Goal: Task Accomplishment & Management: Use online tool/utility

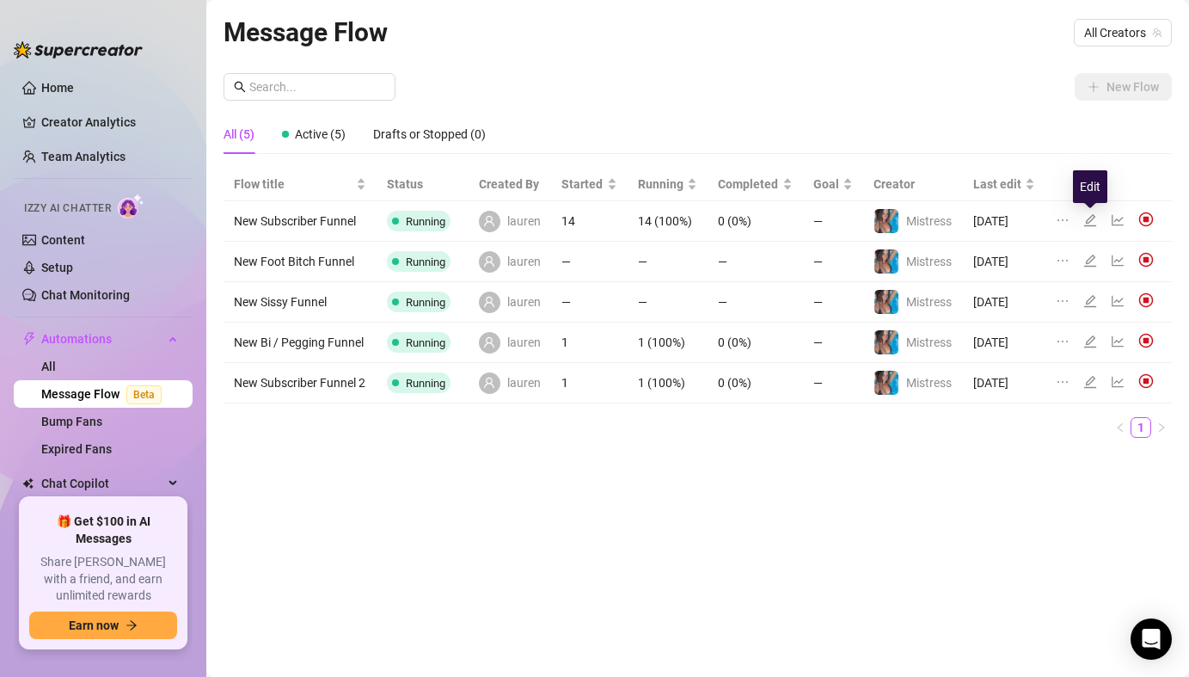
click at [1091, 218] on icon "edit" at bounding box center [1091, 220] width 12 height 12
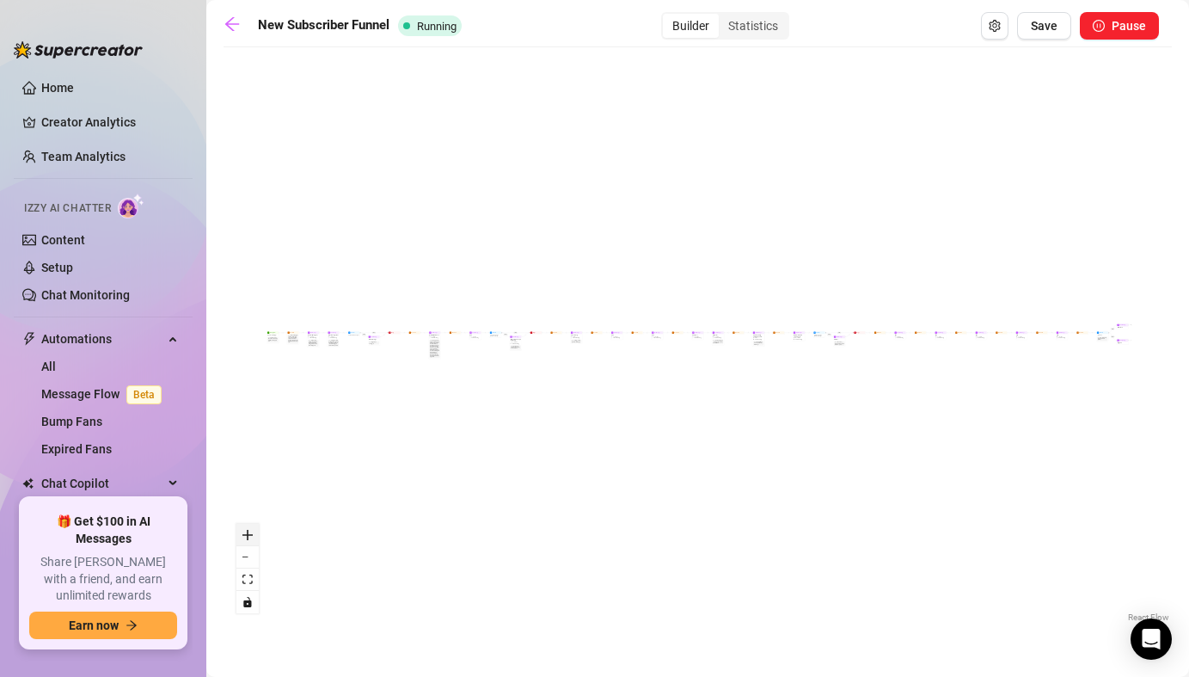
click at [247, 538] on icon "zoom in" at bounding box center [248, 535] width 10 height 10
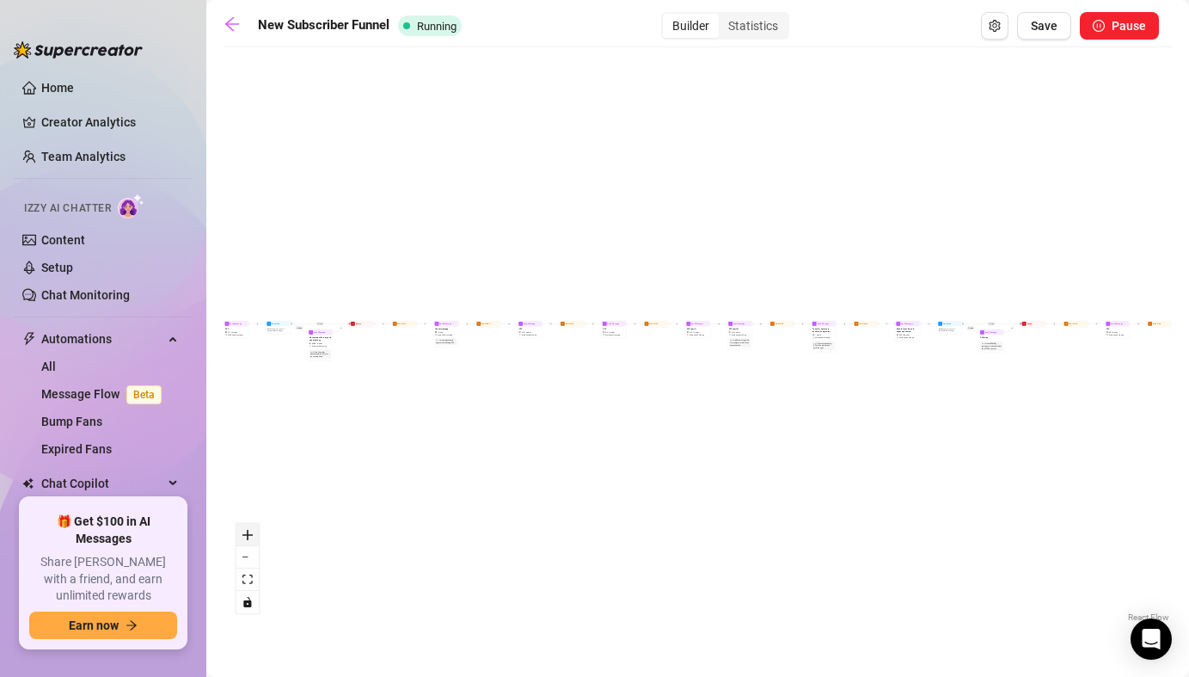
click at [247, 538] on icon "zoom in" at bounding box center [248, 535] width 10 height 10
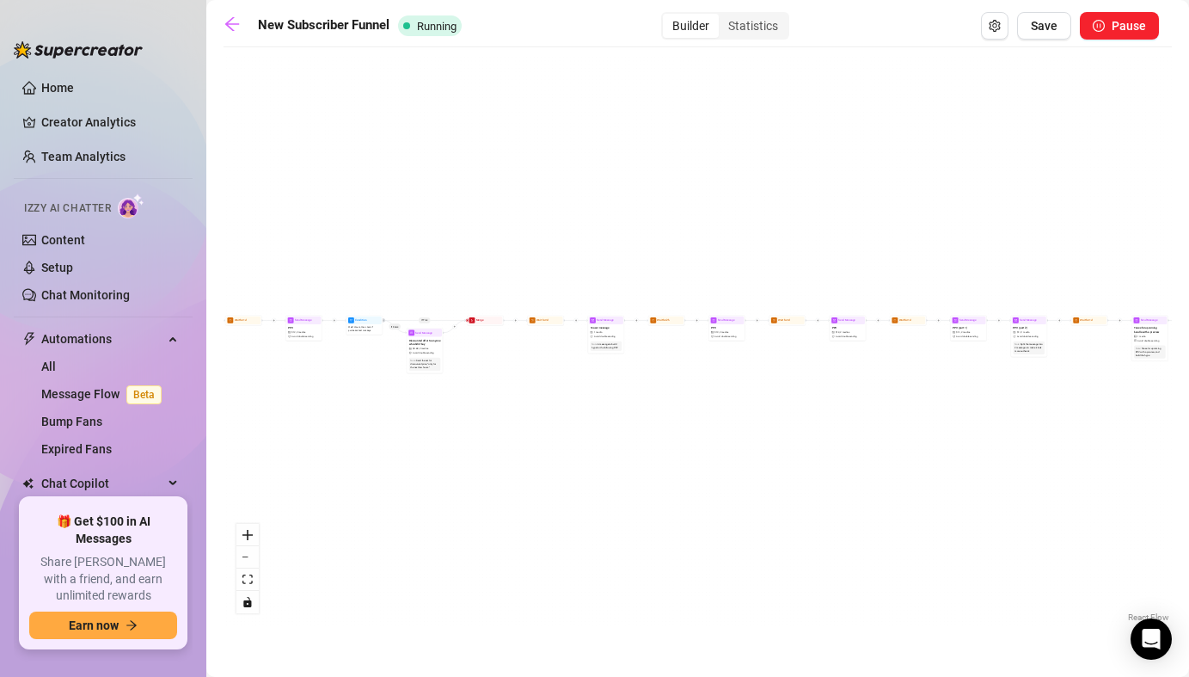
drag, startPoint x: 348, startPoint y: 476, endPoint x: 722, endPoint y: 487, distance: 373.4
click at [722, 487] on div "If True If True If True If False If False If False If True If False Merge Merge…" at bounding box center [698, 341] width 949 height 570
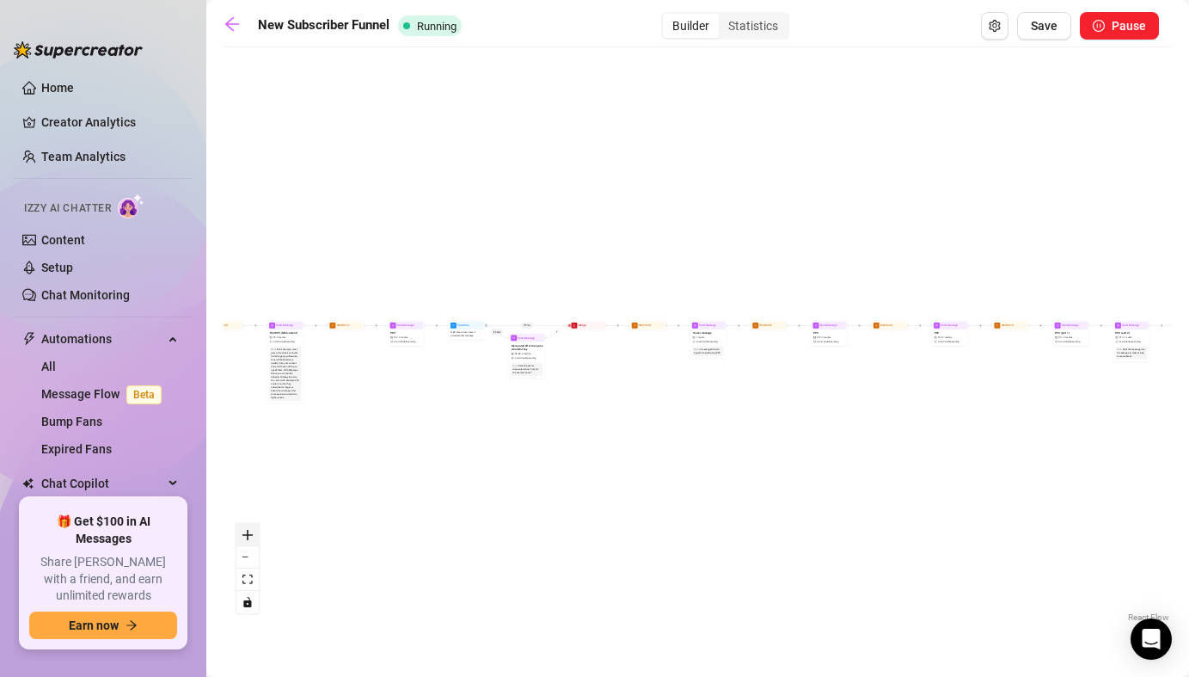
click at [241, 527] on button "zoom in" at bounding box center [248, 535] width 22 height 22
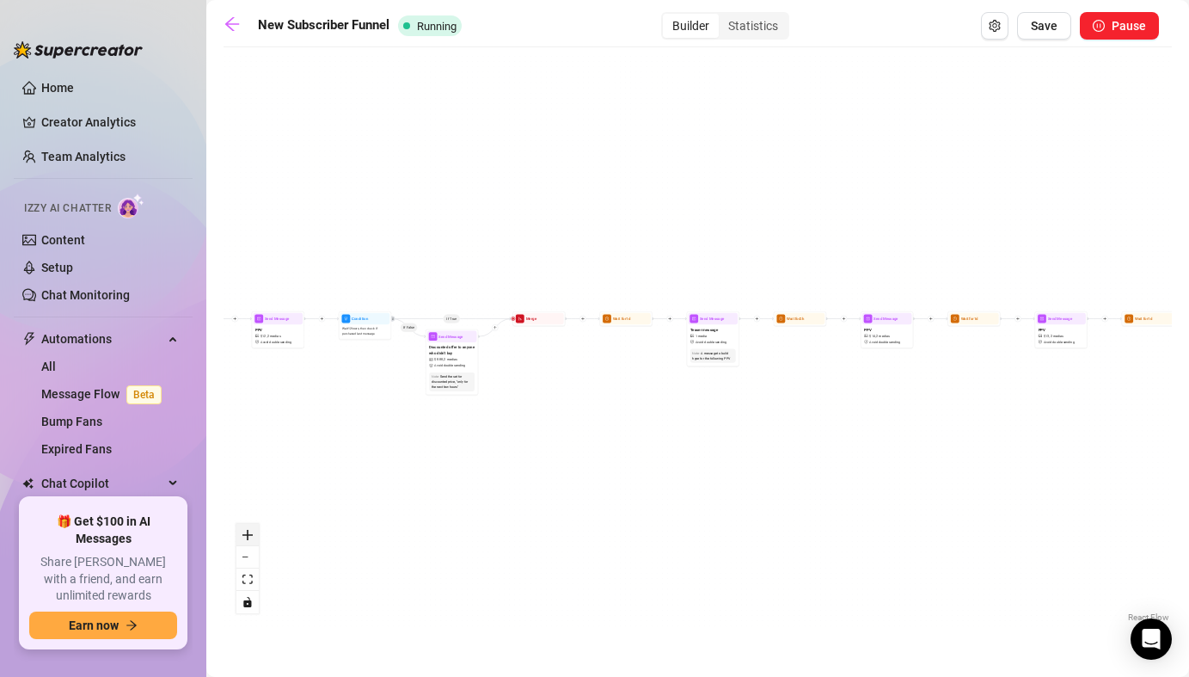
click at [241, 527] on button "zoom in" at bounding box center [248, 535] width 22 height 22
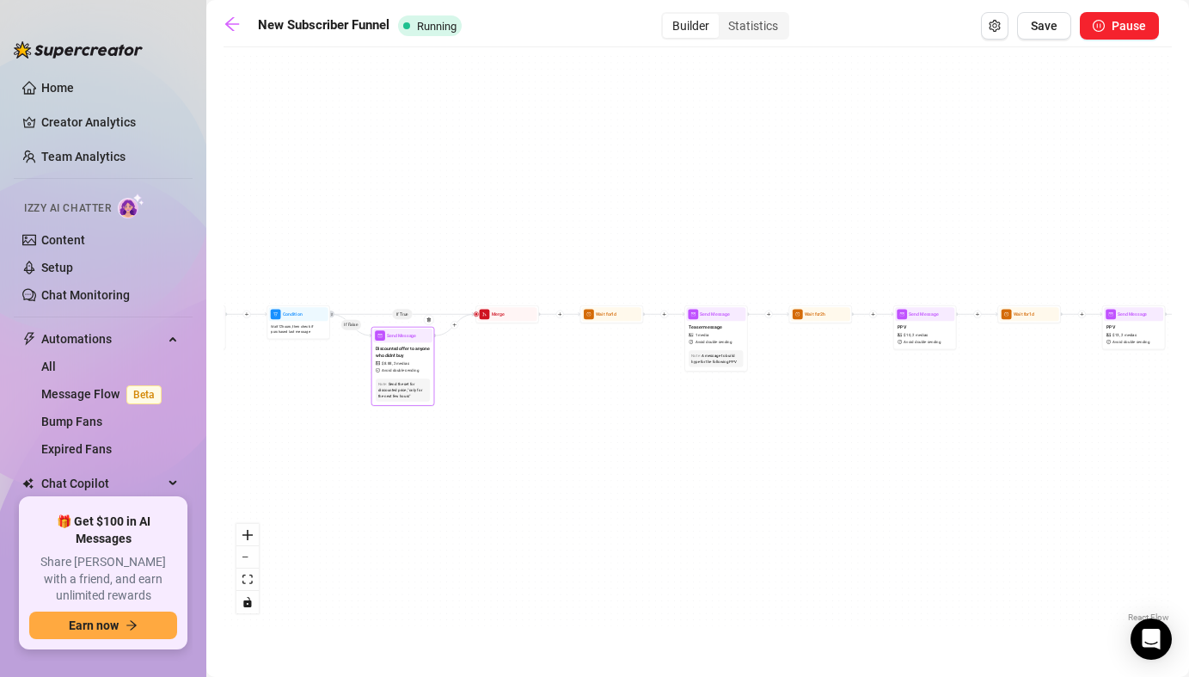
click at [404, 363] on span "2 medias" at bounding box center [401, 363] width 15 height 6
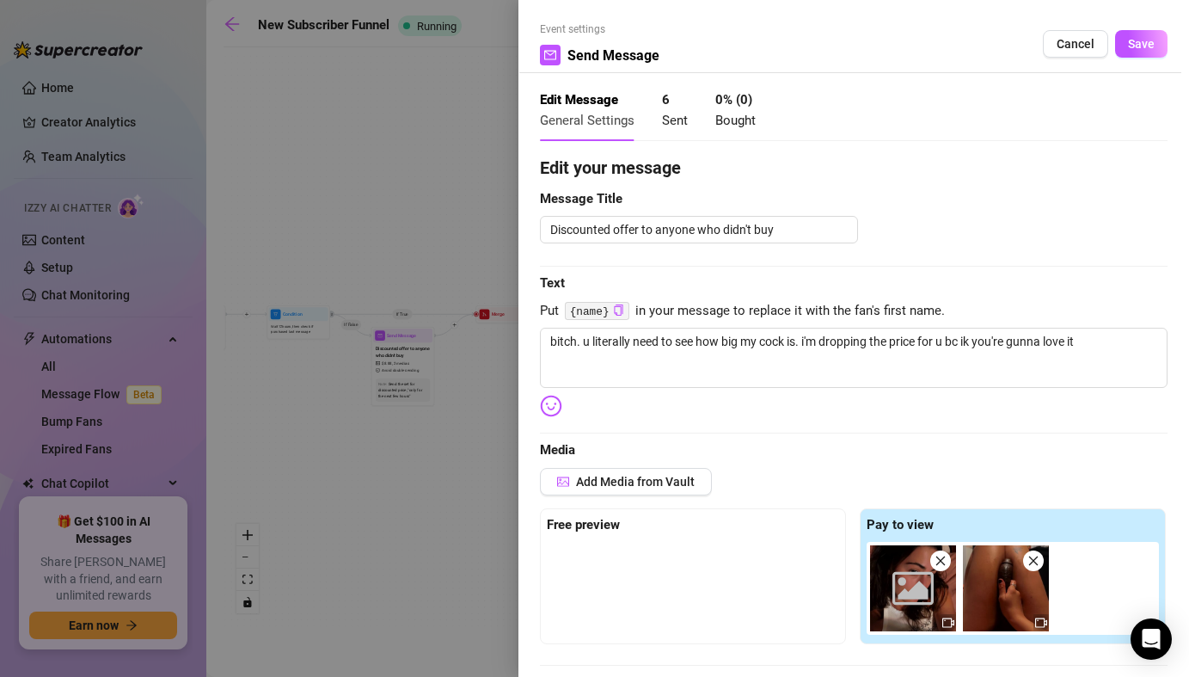
click at [475, 434] on div at bounding box center [594, 338] width 1189 height 677
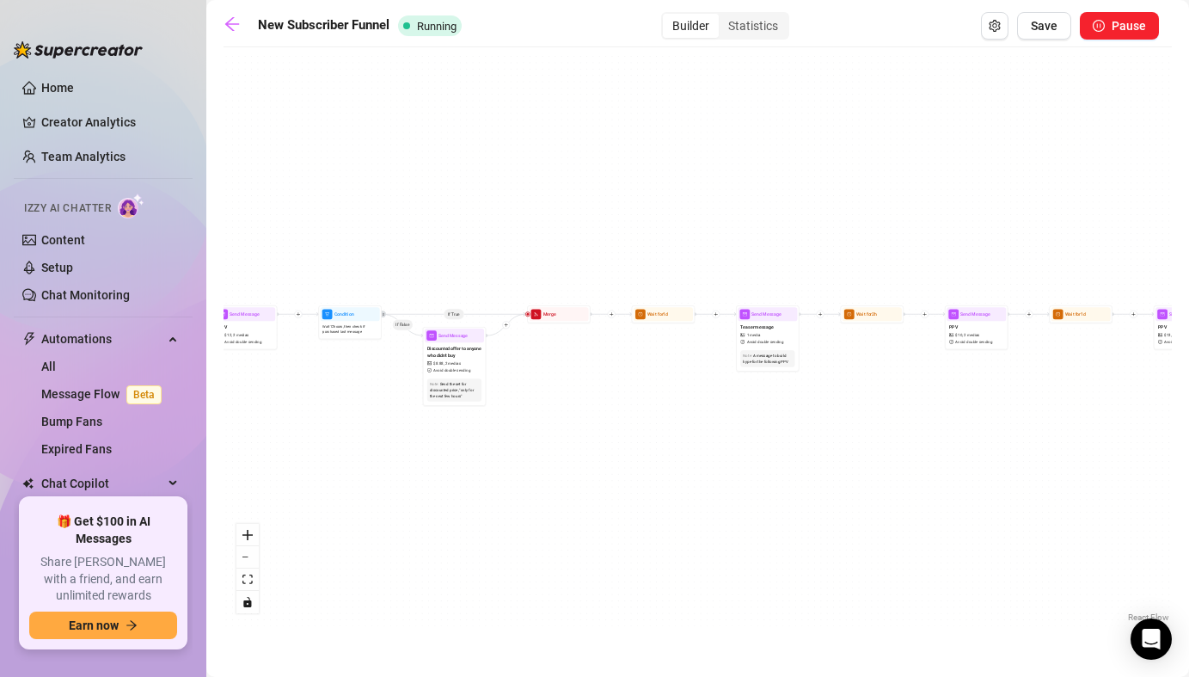
drag, startPoint x: 355, startPoint y: 407, endPoint x: 605, endPoint y: 413, distance: 249.5
click at [605, 413] on div "If True If True If True If False If False If False If True If False Merge Merge…" at bounding box center [698, 341] width 949 height 570
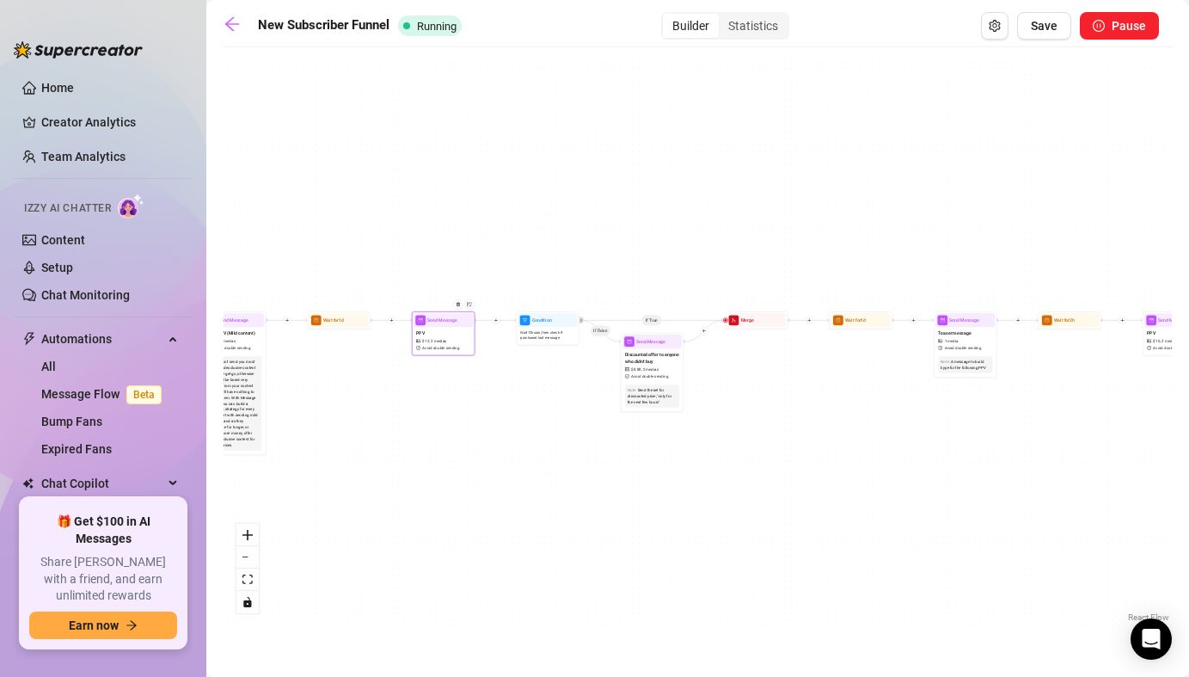
click at [471, 321] on div at bounding box center [461, 309] width 28 height 33
type textarea "actually, you need a bigger one. this one looks so good when i jerk it🤤🤤 suck i…"
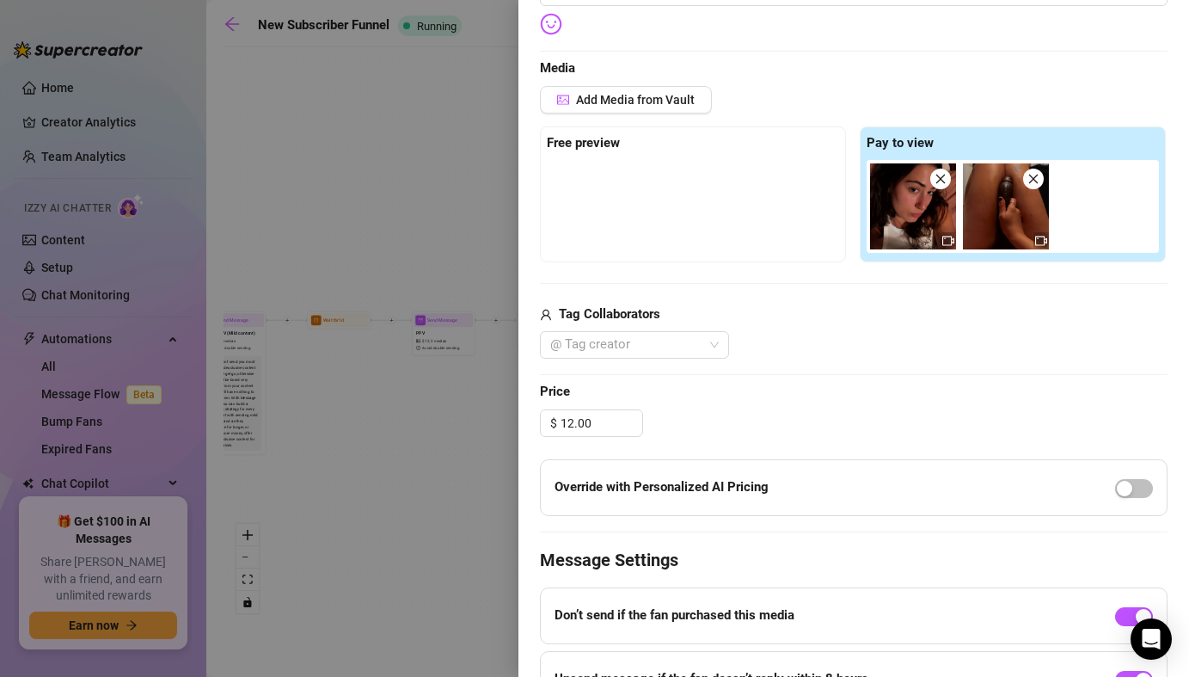
scroll to position [385, 0]
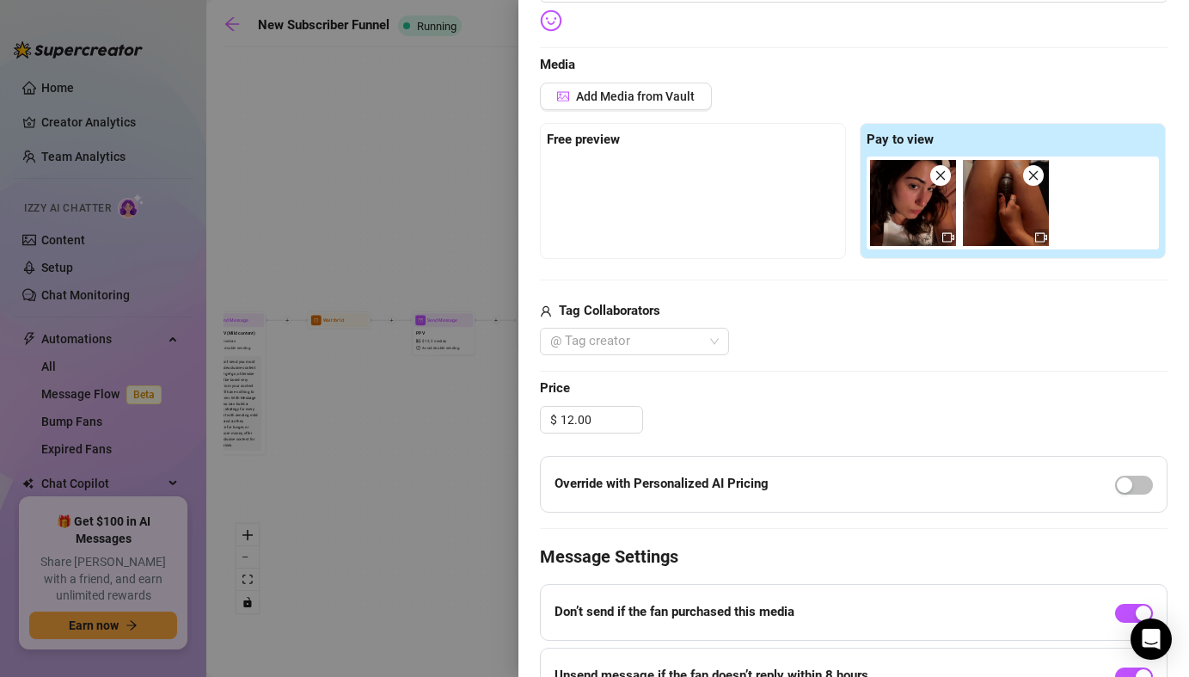
click at [410, 441] on div at bounding box center [594, 338] width 1189 height 677
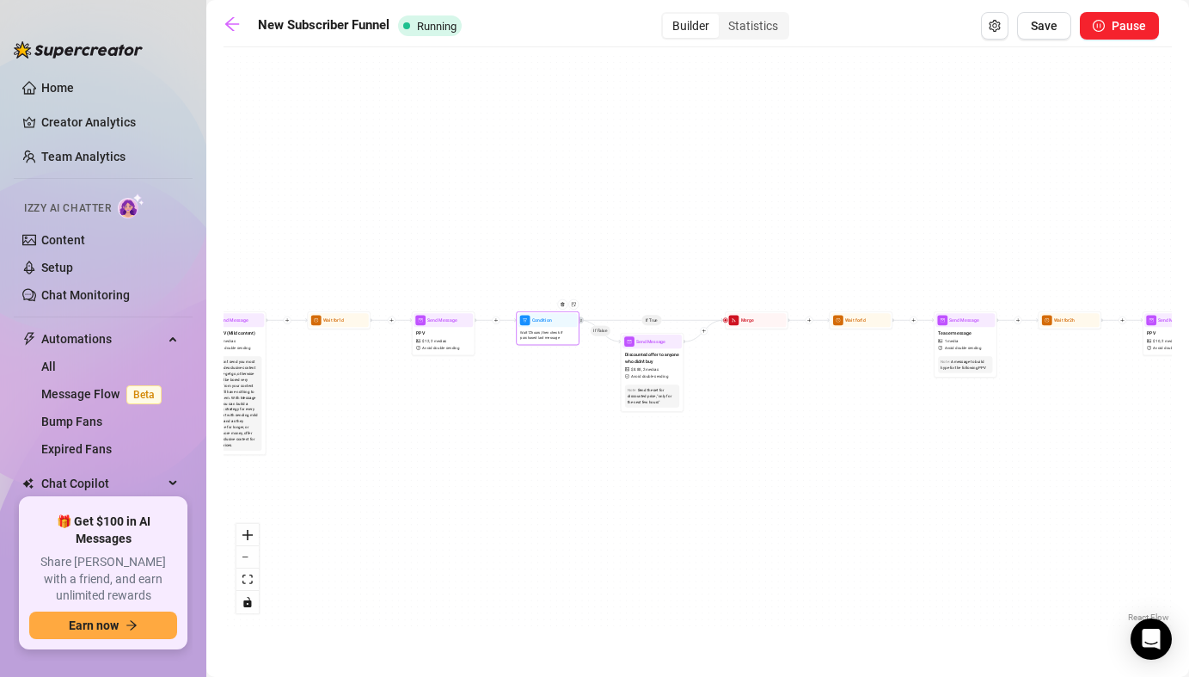
click at [552, 321] on div at bounding box center [565, 309] width 28 height 33
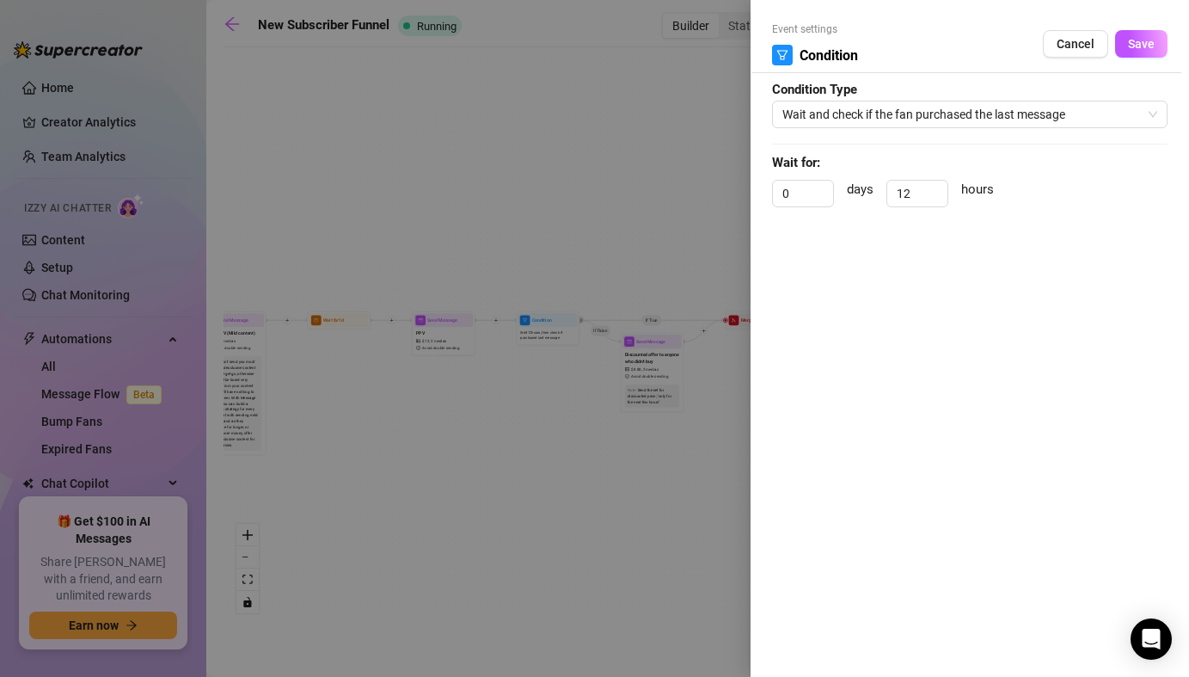
click at [523, 377] on div at bounding box center [594, 338] width 1189 height 677
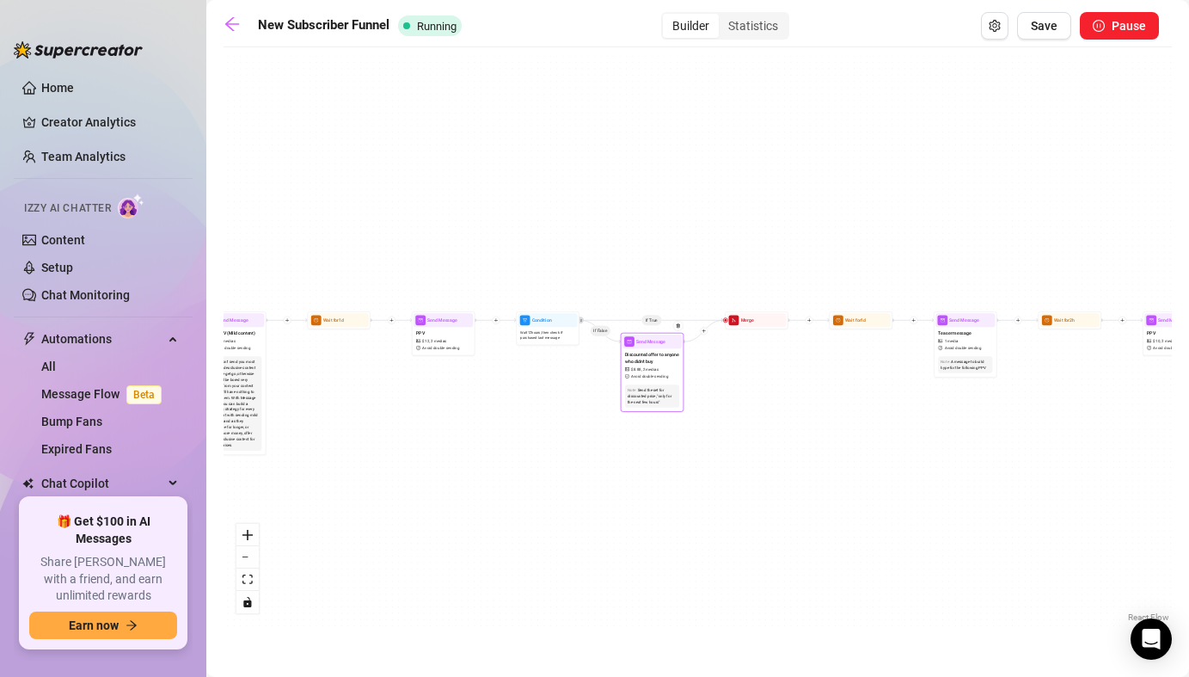
click at [625, 378] on icon "safety-certificate" at bounding box center [627, 376] width 4 height 4
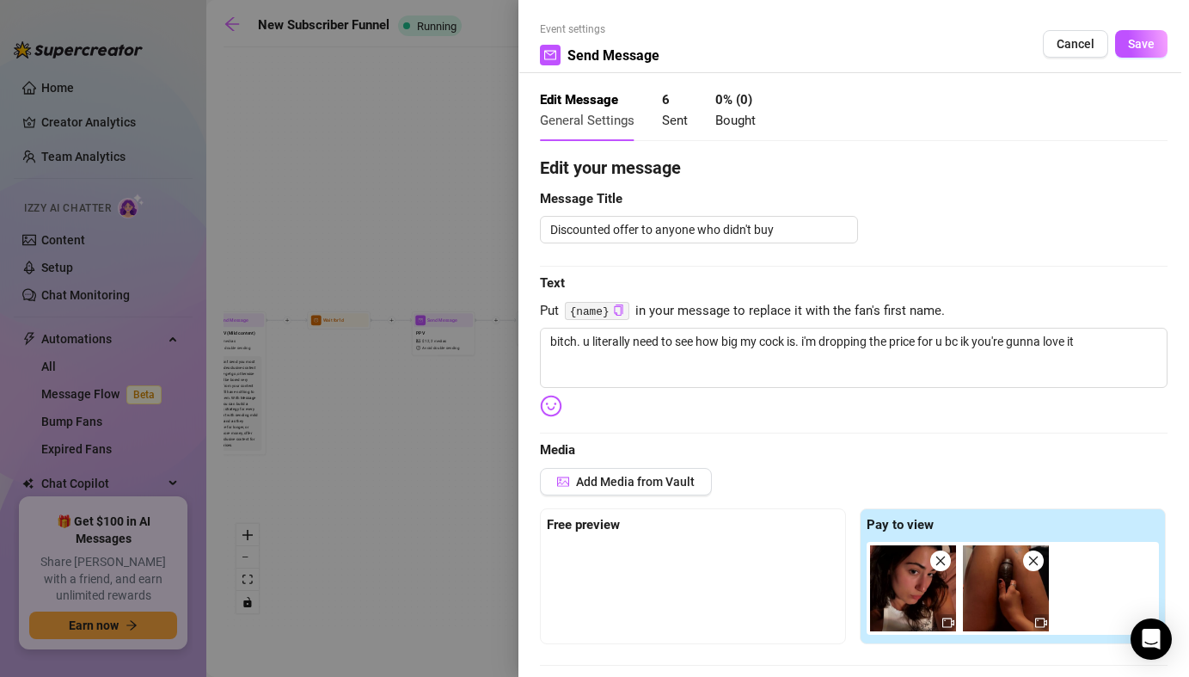
type textarea "bitch. u literally need to see how big my cock is. i'm dropping the price for u…"
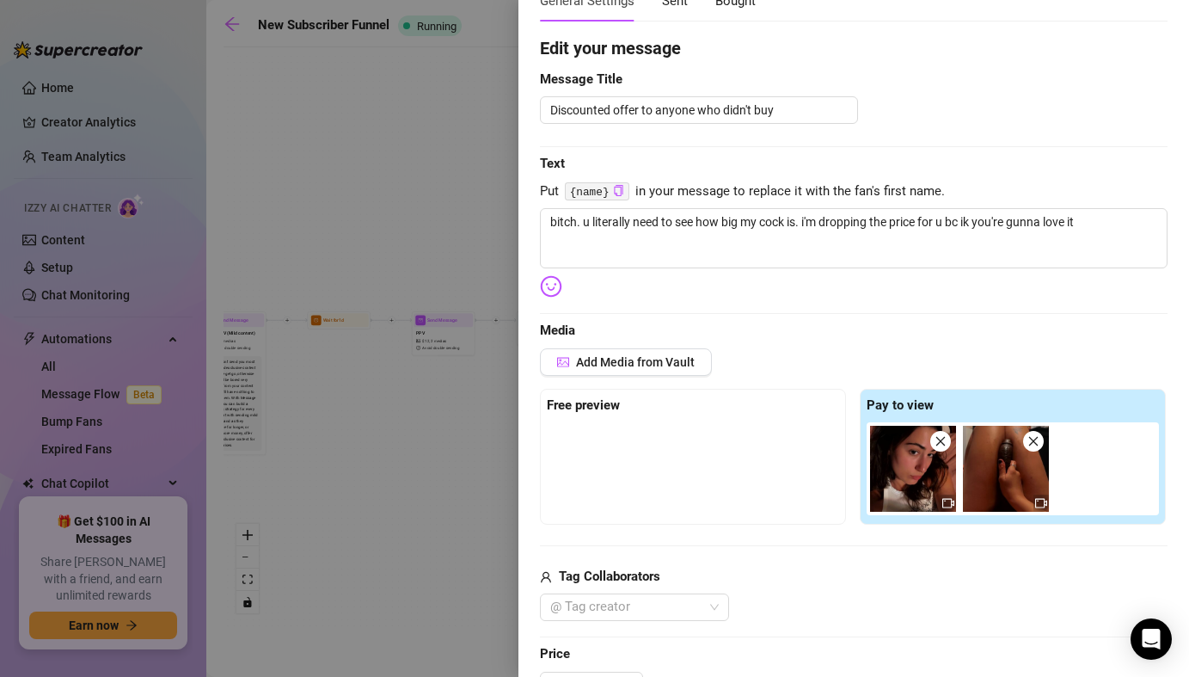
scroll to position [0, 0]
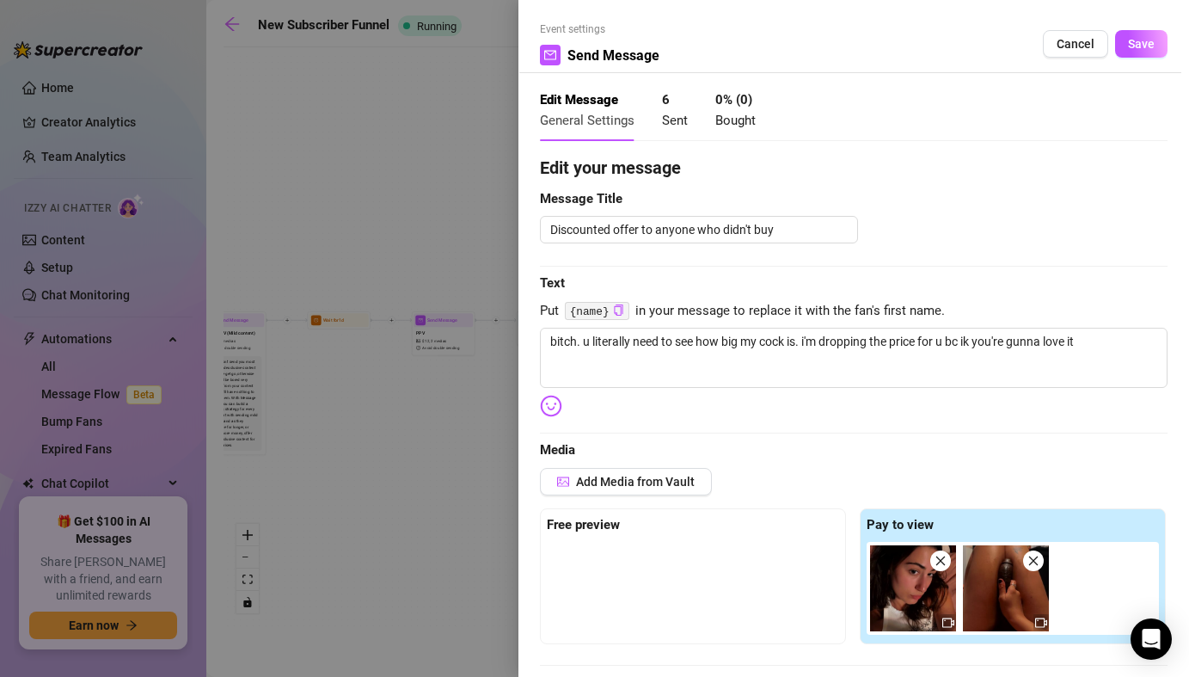
click at [456, 470] on div at bounding box center [594, 338] width 1189 height 677
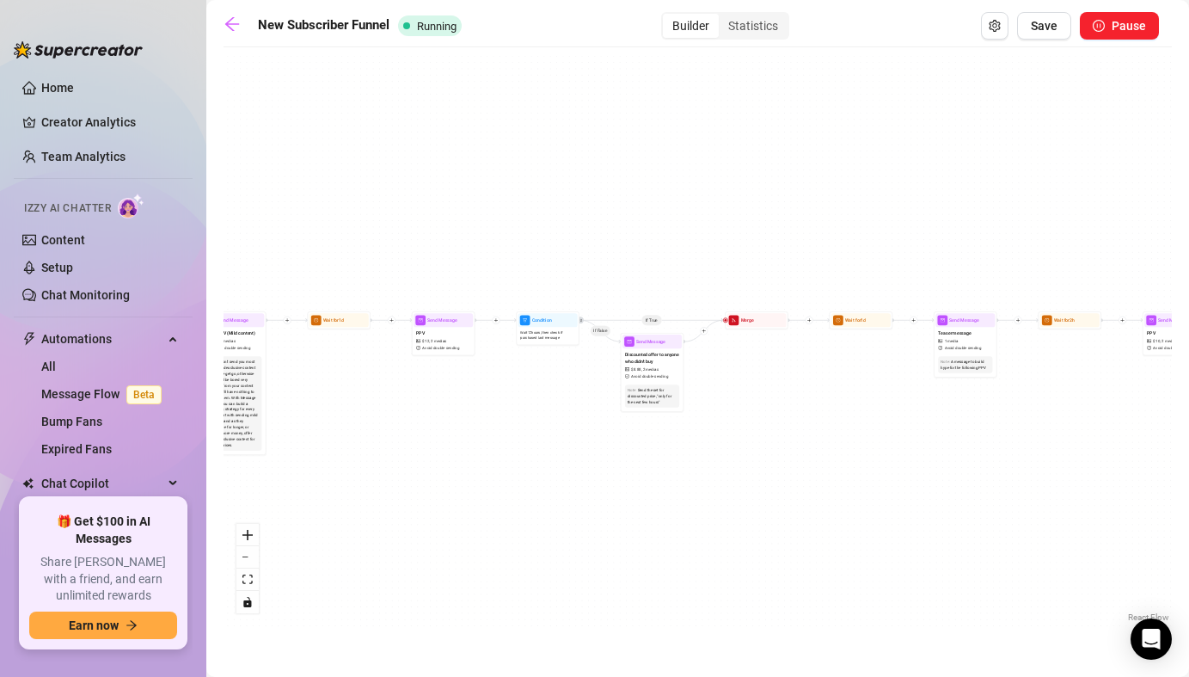
click at [439, 357] on div "If True If True If True If False If False If False If True If False Merge Merge…" at bounding box center [698, 341] width 949 height 570
click at [435, 338] on span "2 medias" at bounding box center [438, 341] width 15 height 6
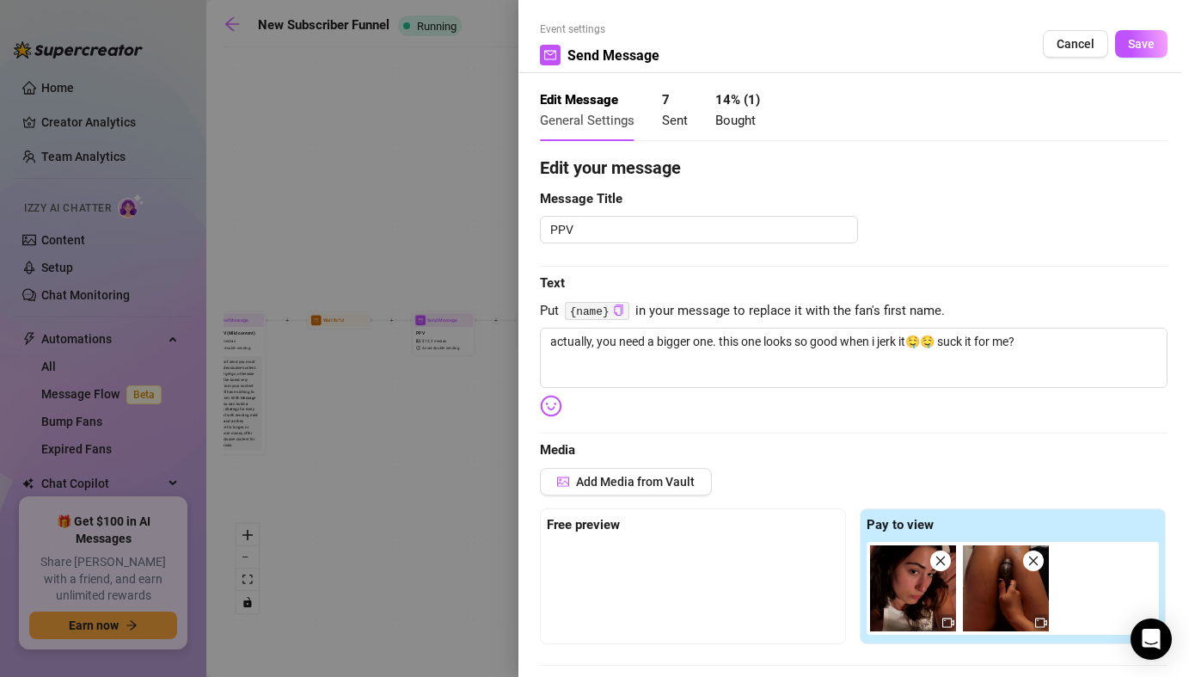
type textarea "actually, you need a bigger one. this one looks so good when i jerk it🤤🤤 suck i…"
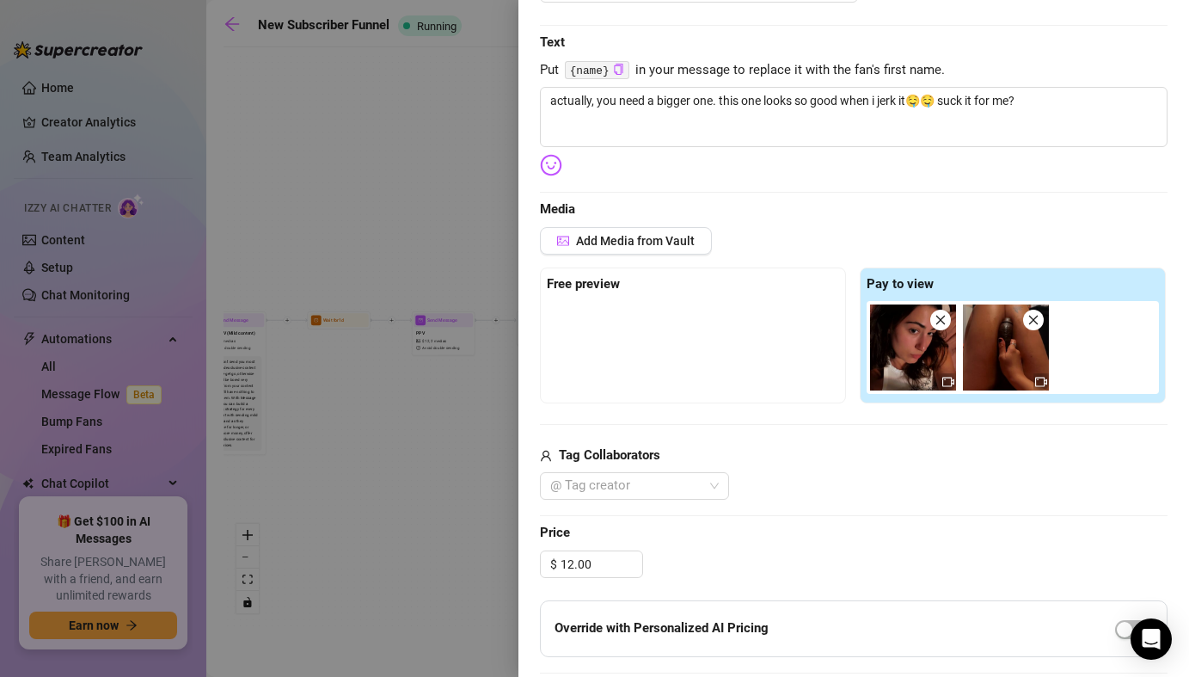
scroll to position [566, 0]
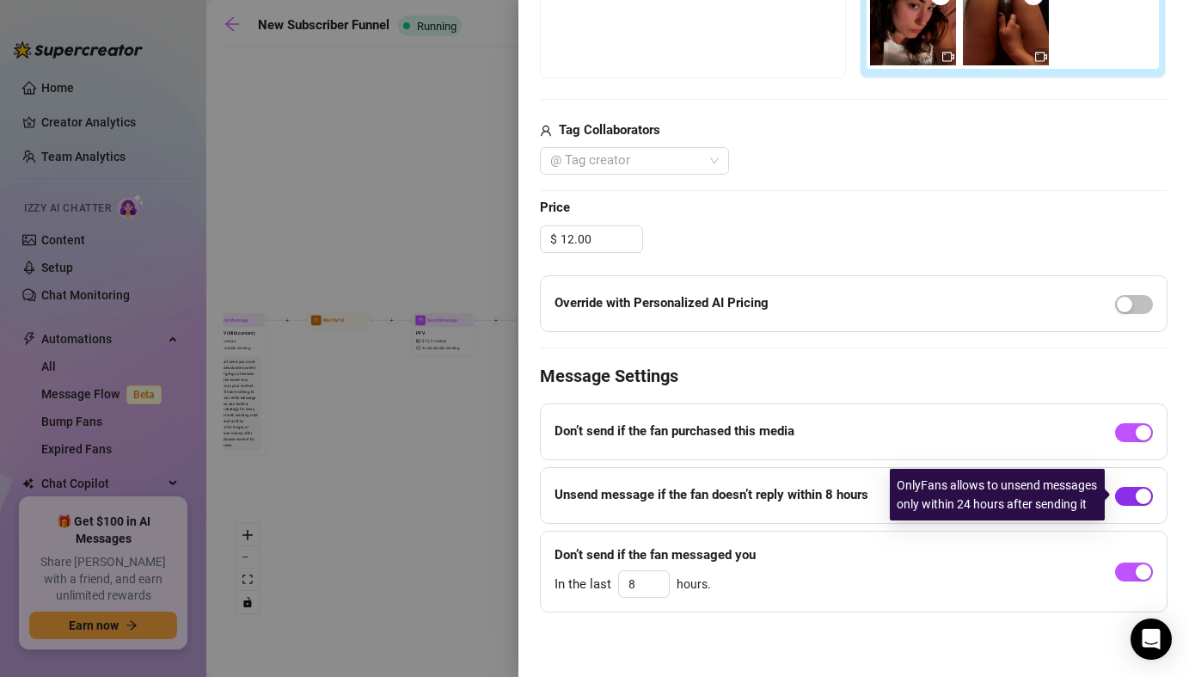
click at [1137, 495] on div "button" at bounding box center [1143, 496] width 15 height 15
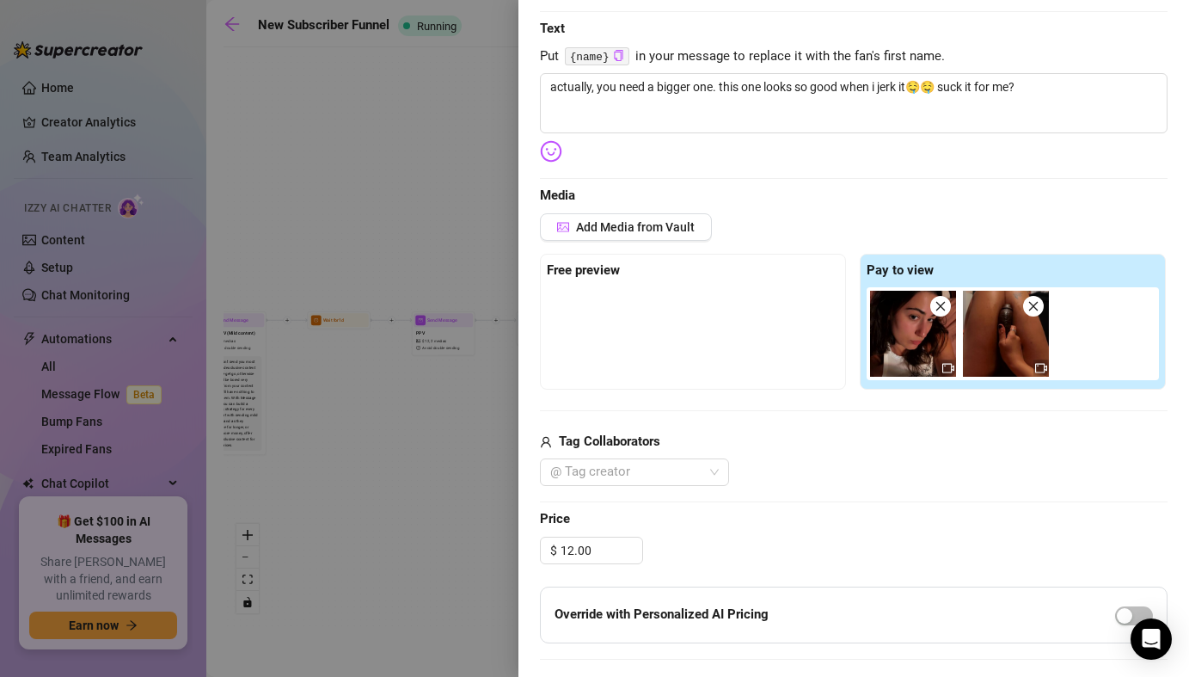
scroll to position [0, 0]
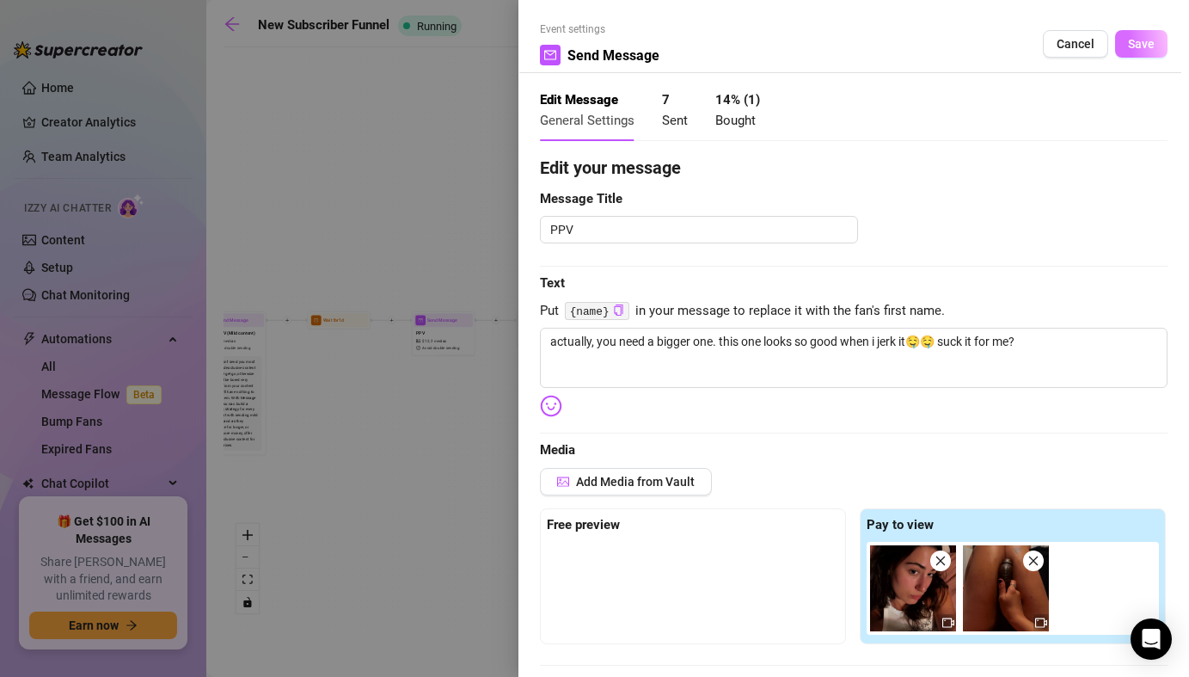
click at [1133, 34] on button "Save" at bounding box center [1141, 44] width 52 height 28
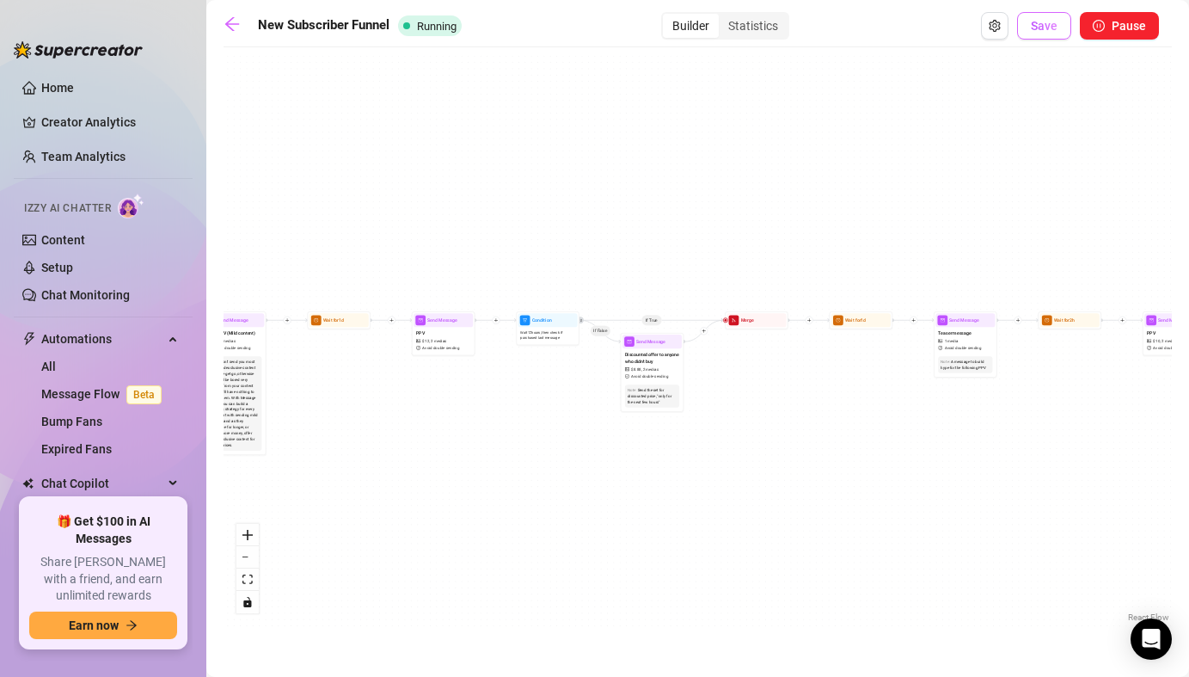
click at [1038, 28] on span "Save" at bounding box center [1044, 26] width 27 height 14
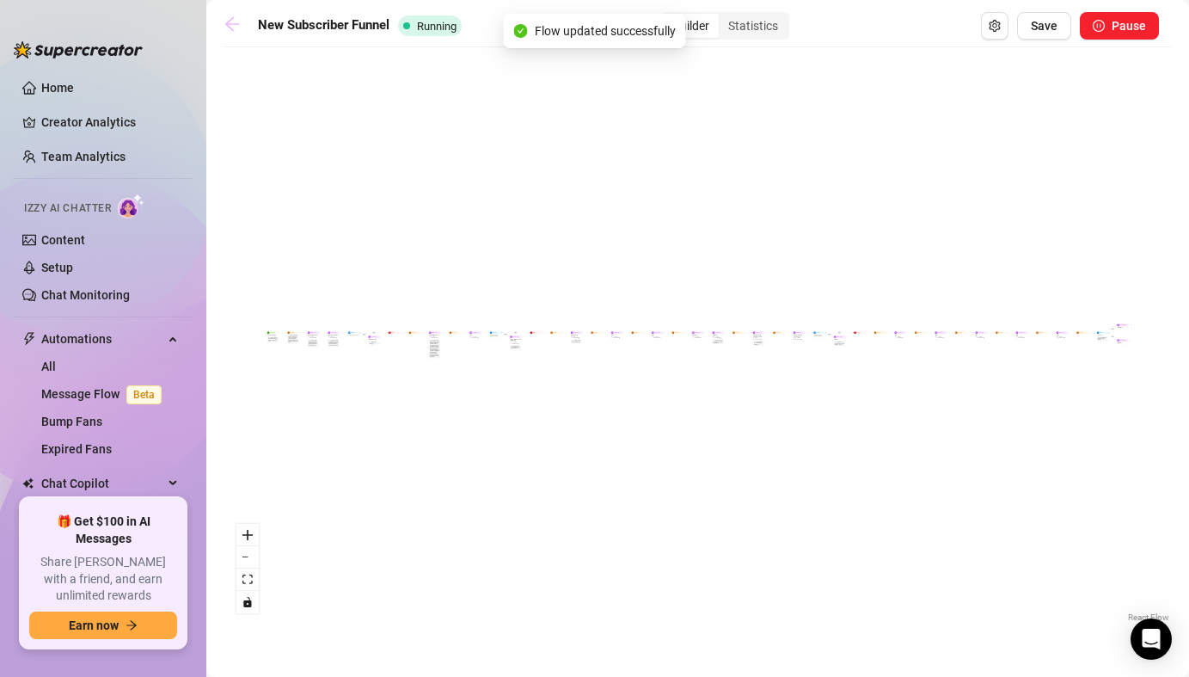
click at [245, 31] on link at bounding box center [237, 25] width 26 height 21
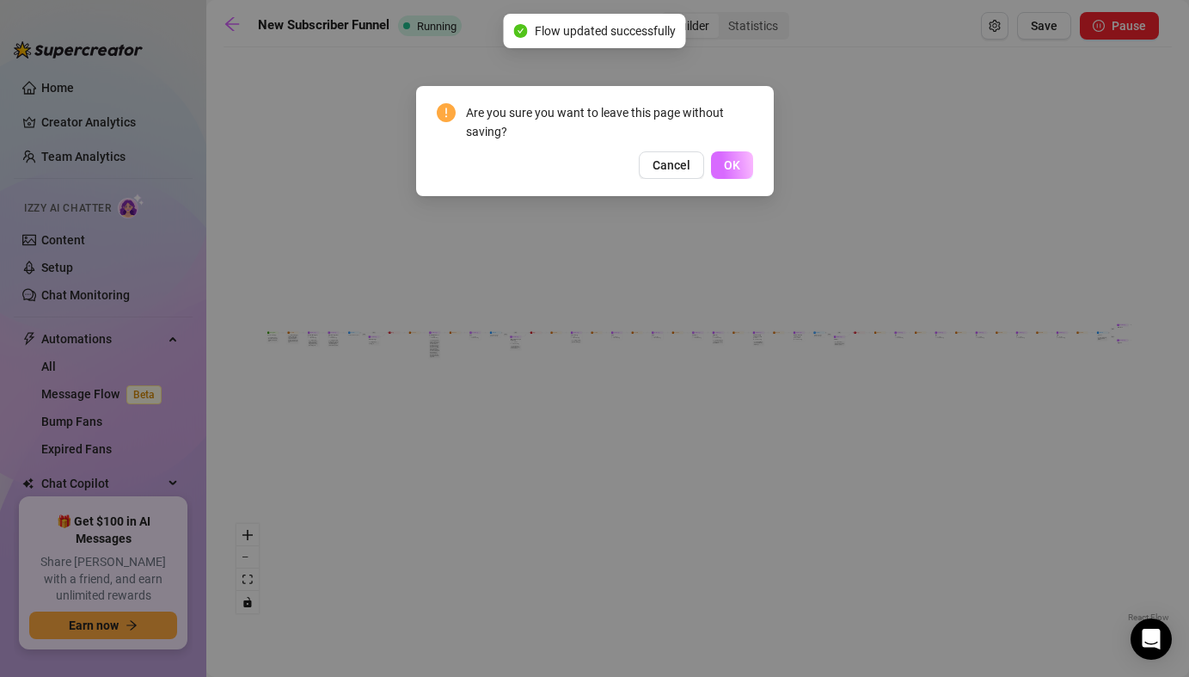
click at [742, 160] on button "OK" at bounding box center [732, 165] width 42 height 28
